Goal: Use online tool/utility: Utilize a website feature to perform a specific function

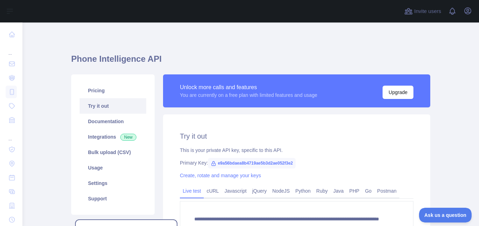
scroll to position [75, 0]
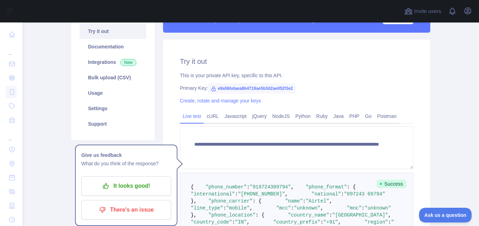
click at [269, 190] on span ""919724309794"" at bounding box center [270, 187] width 41 height 6
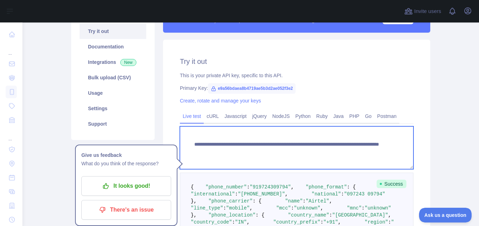
click at [340, 155] on textarea "**********" at bounding box center [296, 147] width 233 height 43
paste textarea "*"
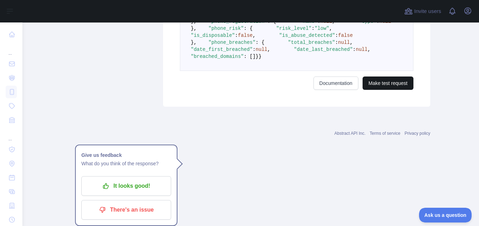
type textarea "**********"
click at [382, 90] on button "Make test request" at bounding box center [387, 82] width 51 height 13
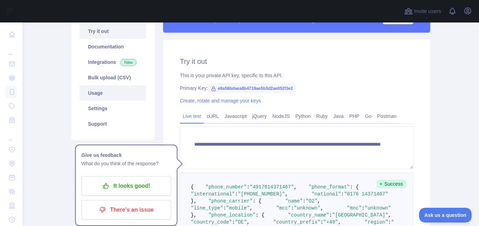
click at [112, 95] on link "Usage" at bounding box center [113, 92] width 67 height 15
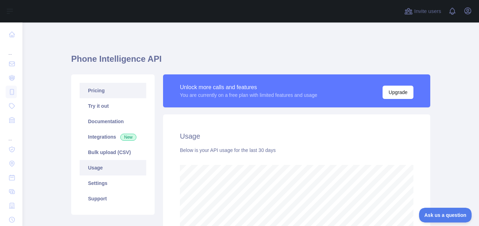
click at [120, 91] on link "Pricing" at bounding box center [113, 90] width 67 height 15
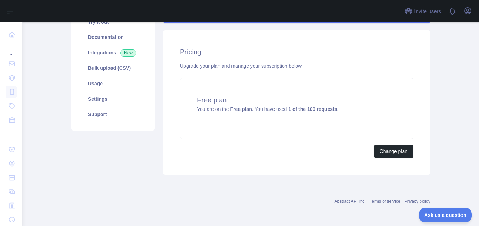
scroll to position [42, 0]
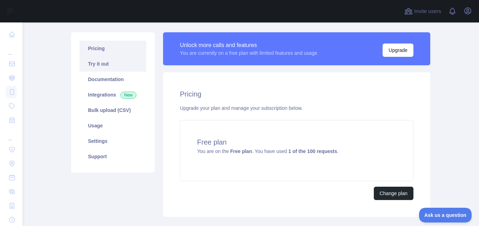
click at [120, 67] on link "Try it out" at bounding box center [113, 63] width 67 height 15
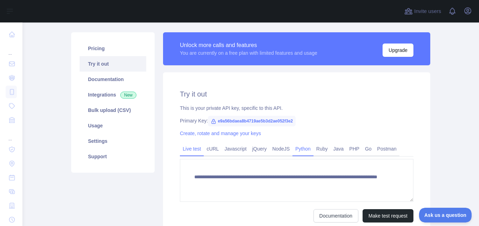
click at [304, 150] on link "Python" at bounding box center [302, 148] width 21 height 11
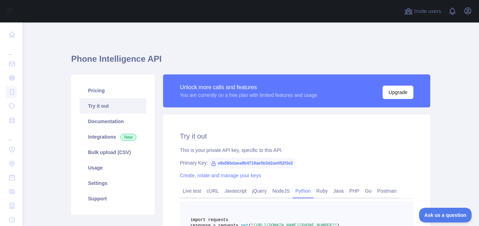
click at [235, 165] on span "e9a56bdaea8b4719ae5b3d2ae052f3e2" at bounding box center [252, 163] width 88 height 11
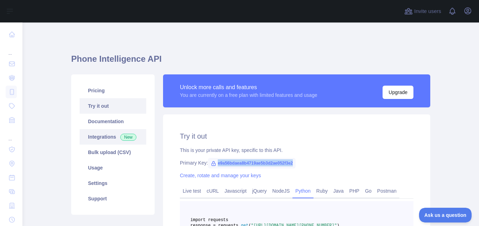
copy span "e9a56bdaea8b4719ae5b3d2ae052f3e2"
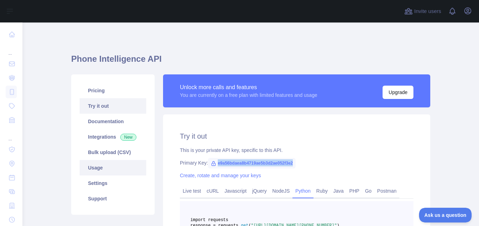
click at [101, 168] on link "Usage" at bounding box center [113, 167] width 67 height 15
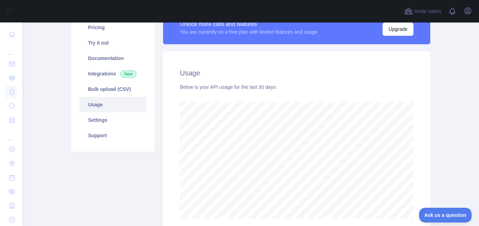
scroll to position [84, 0]
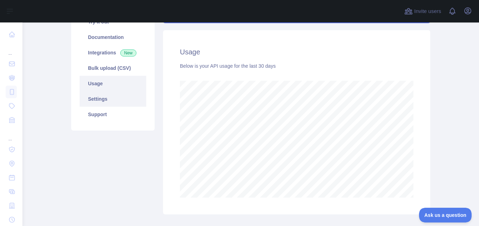
click at [111, 101] on link "Settings" at bounding box center [113, 98] width 67 height 15
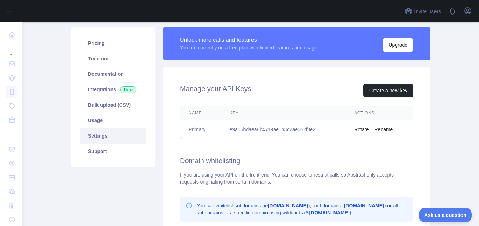
scroll to position [42, 0]
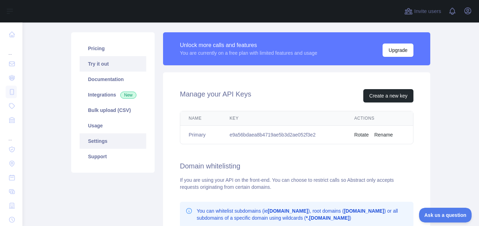
click at [110, 60] on link "Try it out" at bounding box center [113, 63] width 67 height 15
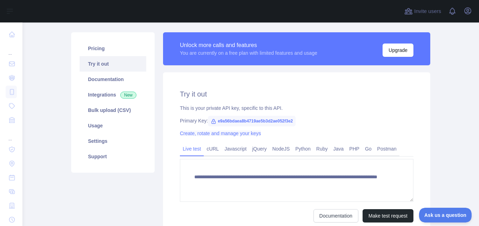
click at [235, 134] on link "Create, rotate and manage your keys" at bounding box center [220, 133] width 81 height 6
